Goal: Transaction & Acquisition: Purchase product/service

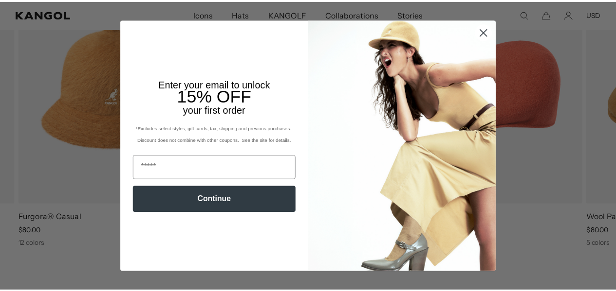
scroll to position [424, 0]
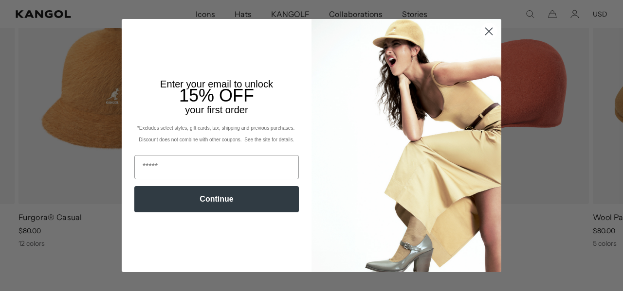
click at [484, 28] on circle "Close dialog" at bounding box center [489, 31] width 16 height 16
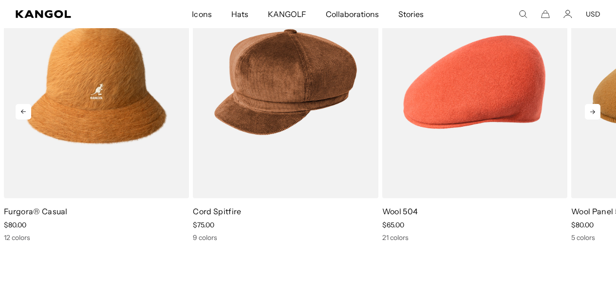
click at [593, 111] on icon at bounding box center [592, 112] width 5 height 4
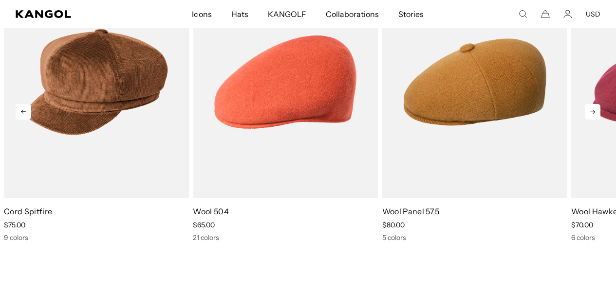
scroll to position [0, 200]
click at [593, 111] on icon at bounding box center [592, 112] width 5 height 4
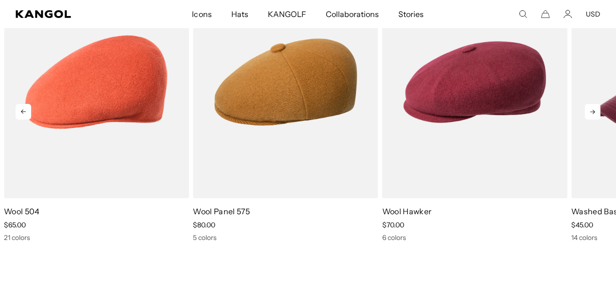
click at [593, 111] on icon at bounding box center [592, 112] width 5 height 4
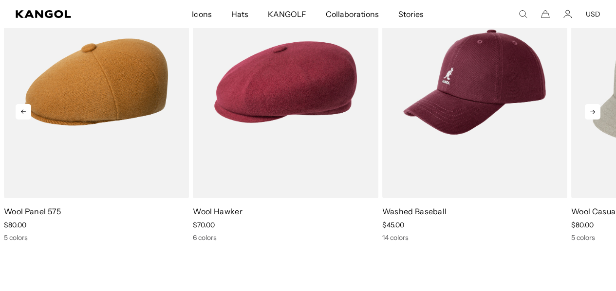
click at [593, 111] on icon at bounding box center [592, 112] width 5 height 4
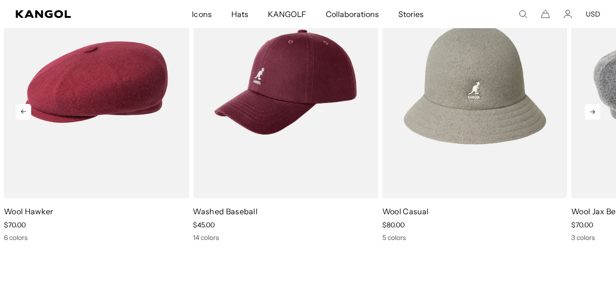
click at [593, 111] on icon at bounding box center [592, 112] width 5 height 4
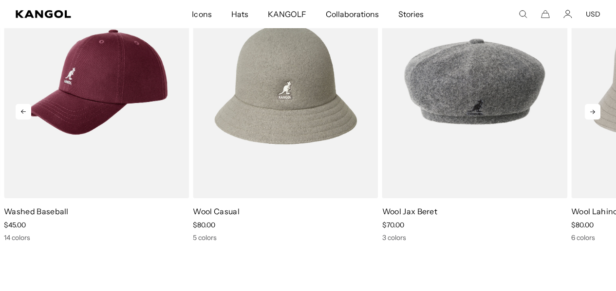
click at [593, 111] on icon at bounding box center [592, 112] width 5 height 4
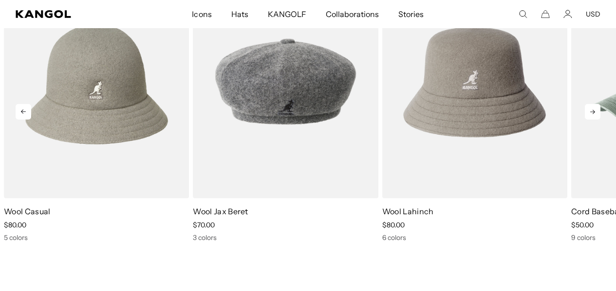
scroll to position [0, 0]
click at [593, 111] on icon at bounding box center [592, 112] width 5 height 4
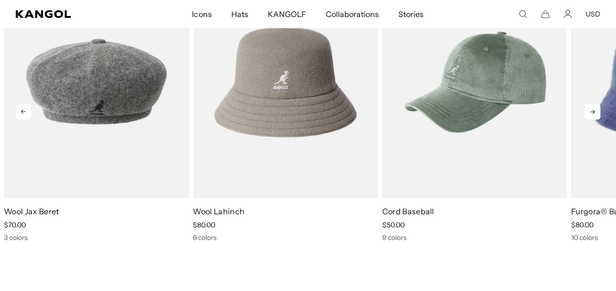
click at [593, 111] on icon at bounding box center [592, 112] width 5 height 4
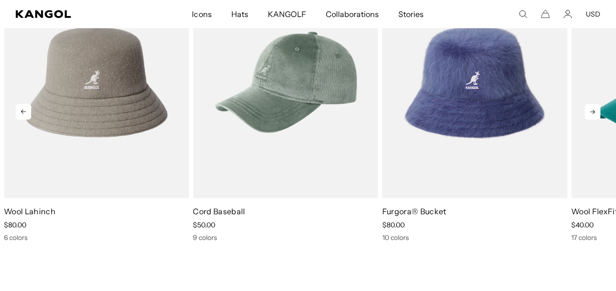
click at [593, 111] on icon at bounding box center [592, 112] width 5 height 4
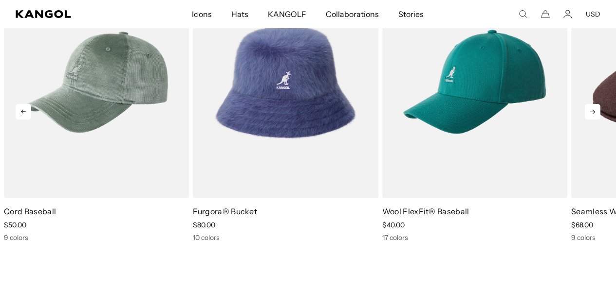
click at [593, 111] on icon at bounding box center [592, 112] width 5 height 4
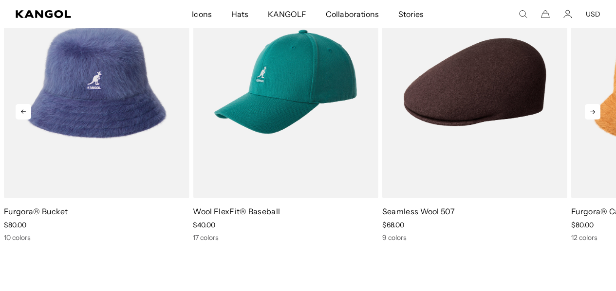
click at [593, 111] on icon at bounding box center [592, 112] width 5 height 4
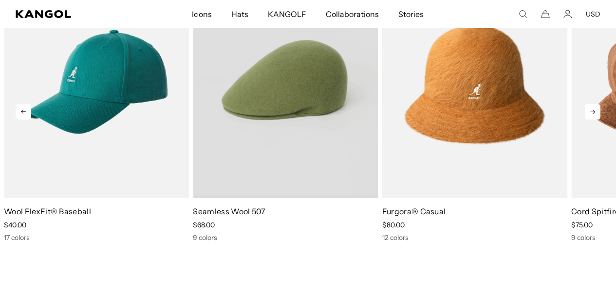
scroll to position [0, 200]
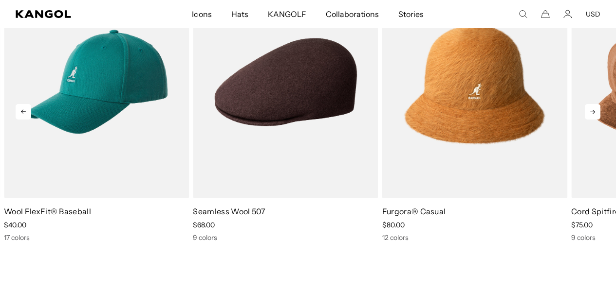
click at [590, 111] on icon at bounding box center [592, 112] width 16 height 16
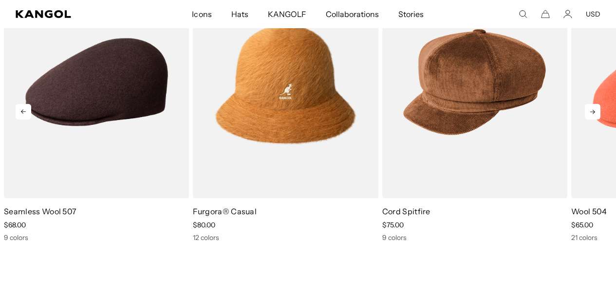
click at [590, 111] on icon at bounding box center [592, 112] width 16 height 16
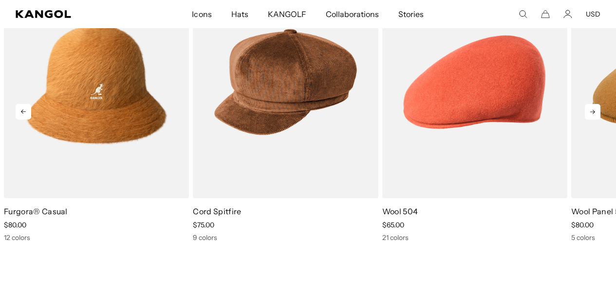
scroll to position [0, 0]
click at [590, 111] on icon at bounding box center [592, 112] width 16 height 16
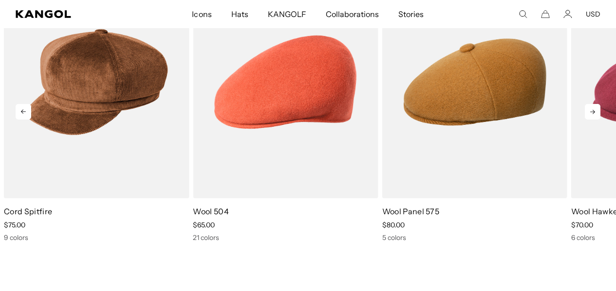
click at [591, 109] on icon at bounding box center [592, 112] width 16 height 16
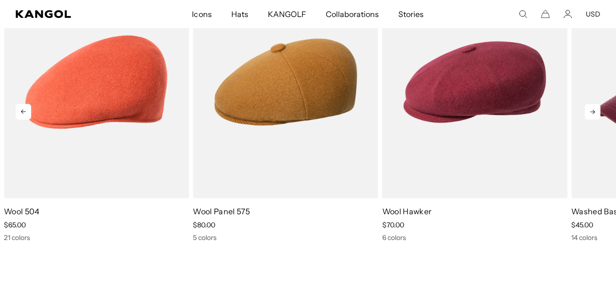
scroll to position [0, 200]
click at [591, 109] on icon at bounding box center [592, 112] width 16 height 16
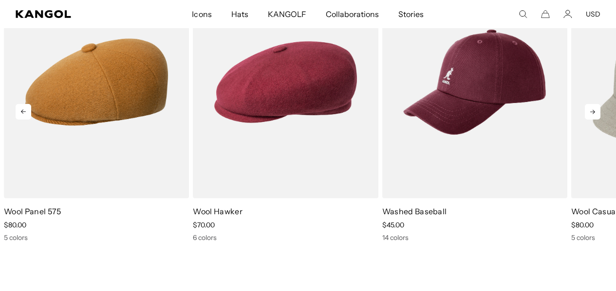
click at [591, 109] on icon at bounding box center [592, 112] width 16 height 16
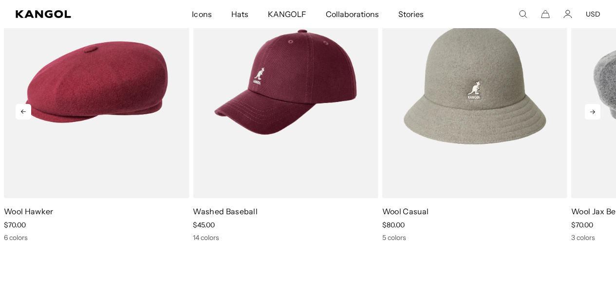
click at [591, 109] on icon at bounding box center [592, 112] width 16 height 16
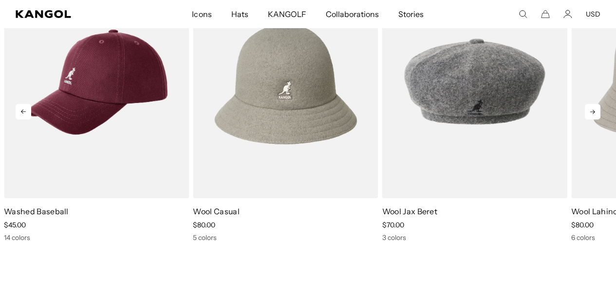
scroll to position [0, 0]
click at [18, 112] on icon at bounding box center [24, 112] width 16 height 16
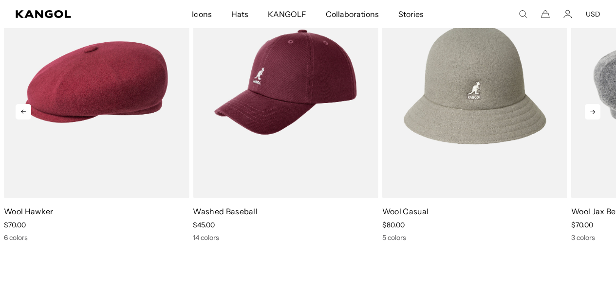
click at [18, 112] on icon at bounding box center [24, 112] width 16 height 16
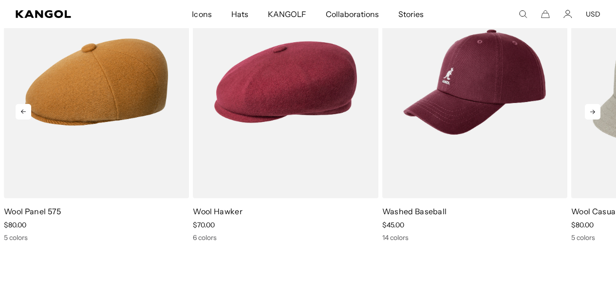
click at [18, 112] on icon at bounding box center [24, 112] width 16 height 16
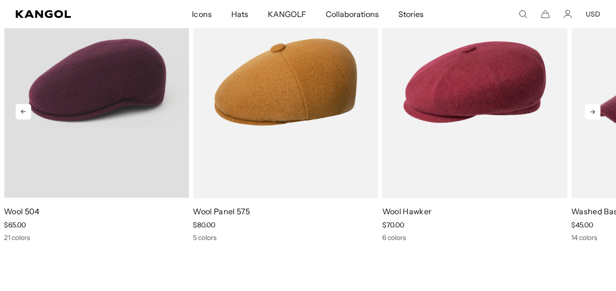
click at [126, 142] on video "Wool 504" at bounding box center [96, 82] width 185 height 232
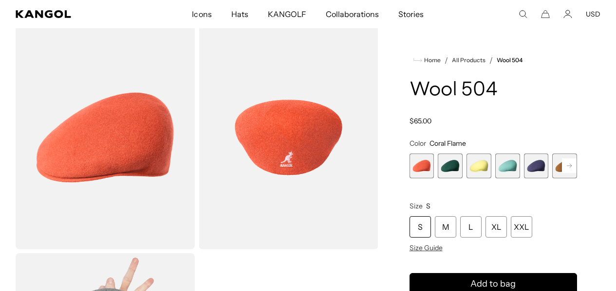
scroll to position [0, 200]
click at [460, 160] on span "2 of 21" at bounding box center [449, 166] width 25 height 25
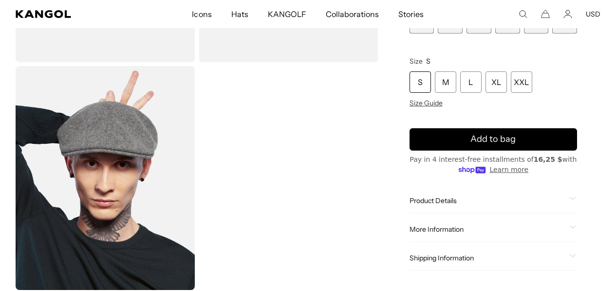
scroll to position [0, 200]
